Goal: Information Seeking & Learning: Learn about a topic

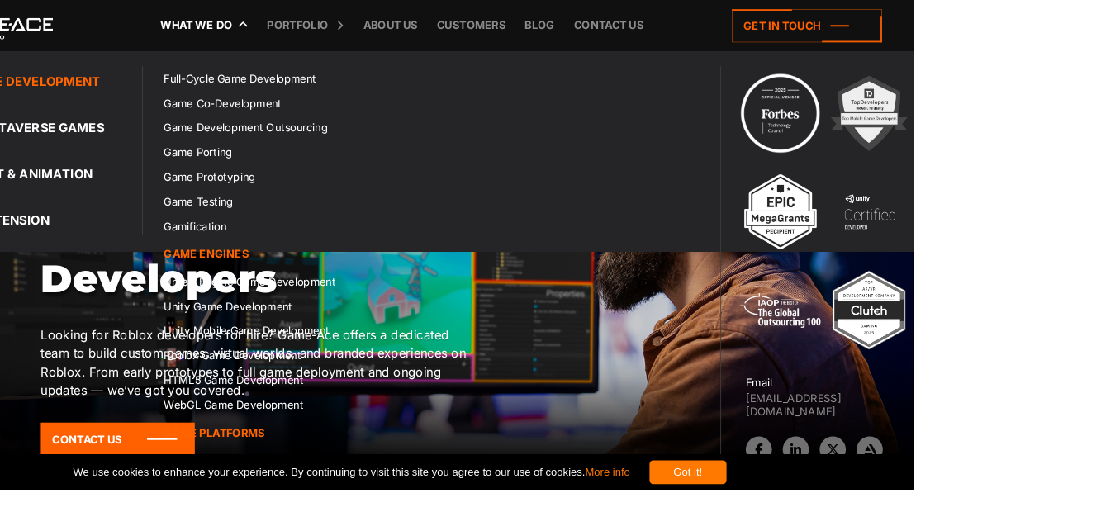
click at [379, 20] on link "What we do" at bounding box center [332, 27] width 94 height 55
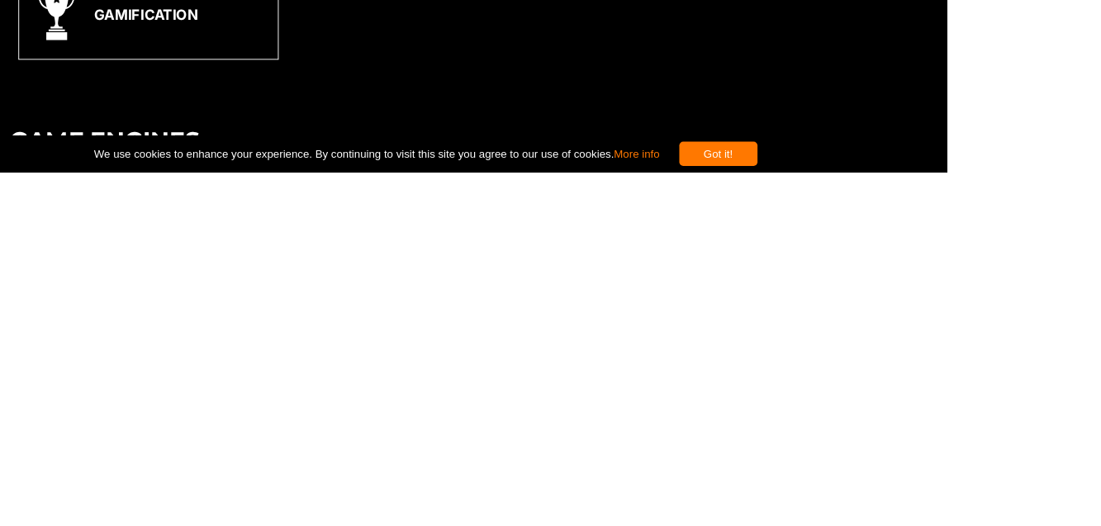
scroll to position [578, 0]
click at [676, 291] on div "Roblox Game Development" at bounding box center [550, 243] width 275 height 95
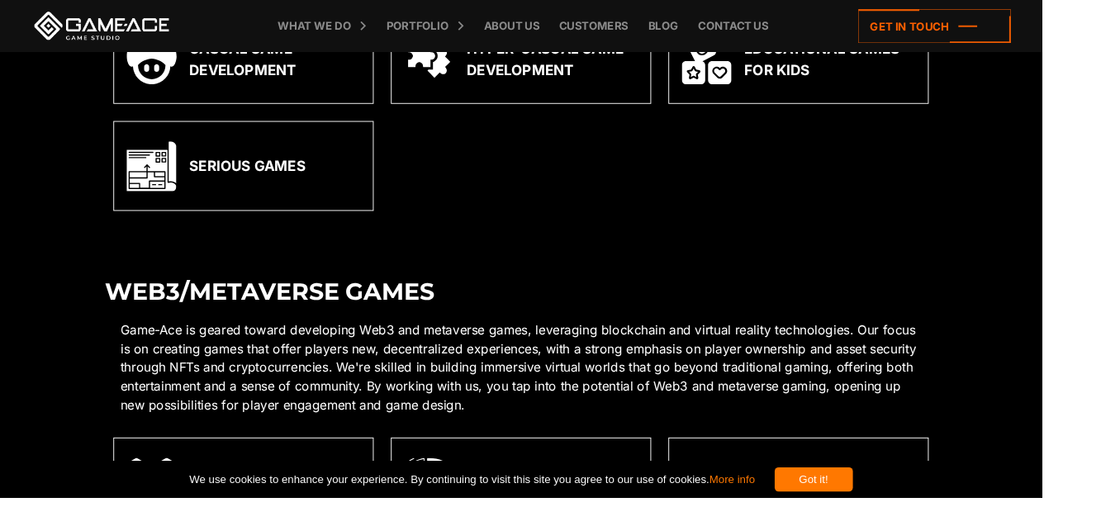
scroll to position [2465, 0]
